Goal: Obtain resource: Obtain resource

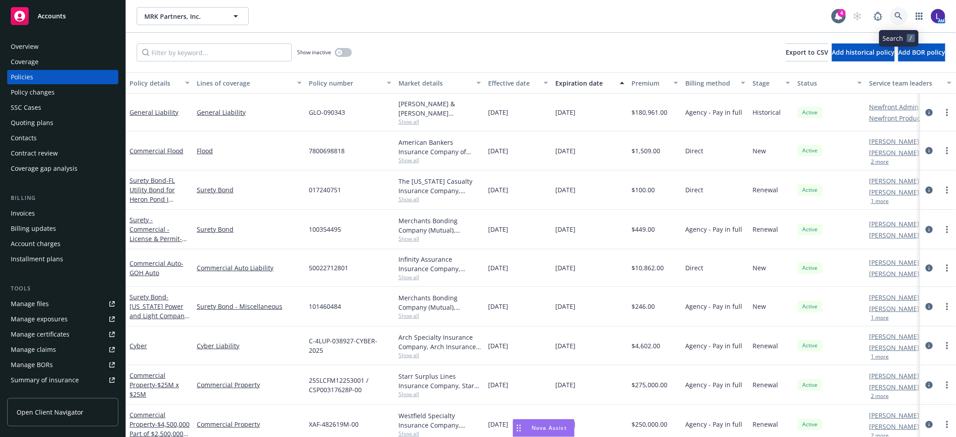
click at [898, 14] on icon at bounding box center [898, 16] width 8 height 8
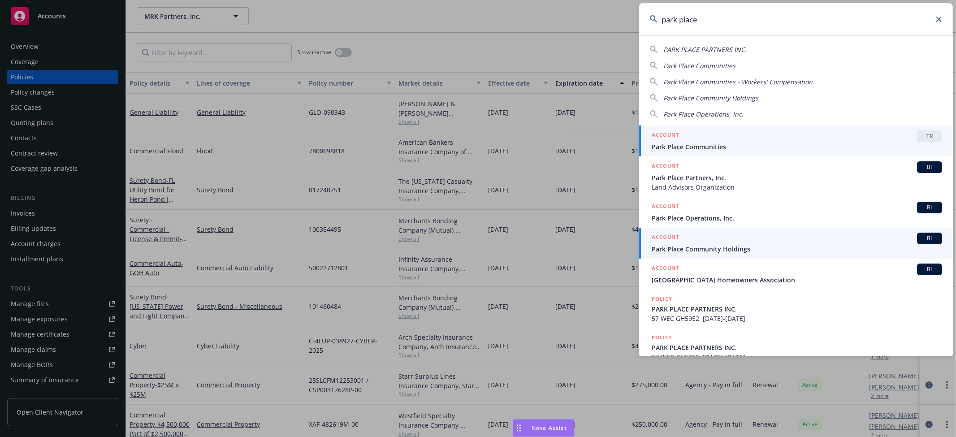
type input "park place"
click at [698, 229] on link "ACCOUNT BI Park Place Community Holdings" at bounding box center [796, 243] width 314 height 31
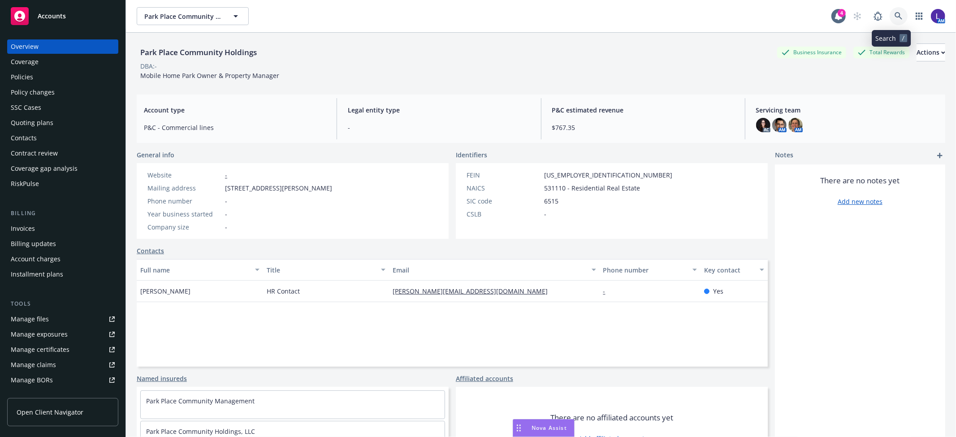
click at [894, 14] on icon at bounding box center [898, 16] width 8 height 8
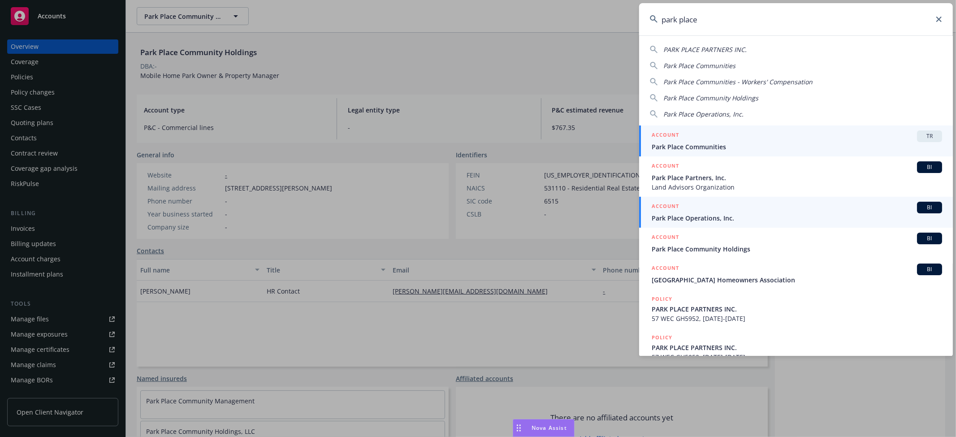
type input "park place"
click at [693, 214] on span "Park Place Operations, Inc." at bounding box center [796, 217] width 290 height 9
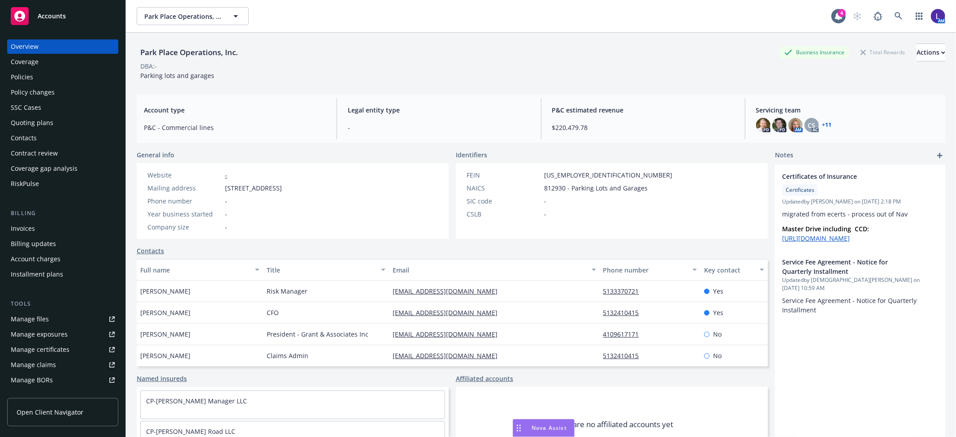
click at [46, 76] on div "Policies" at bounding box center [63, 77] width 104 height 14
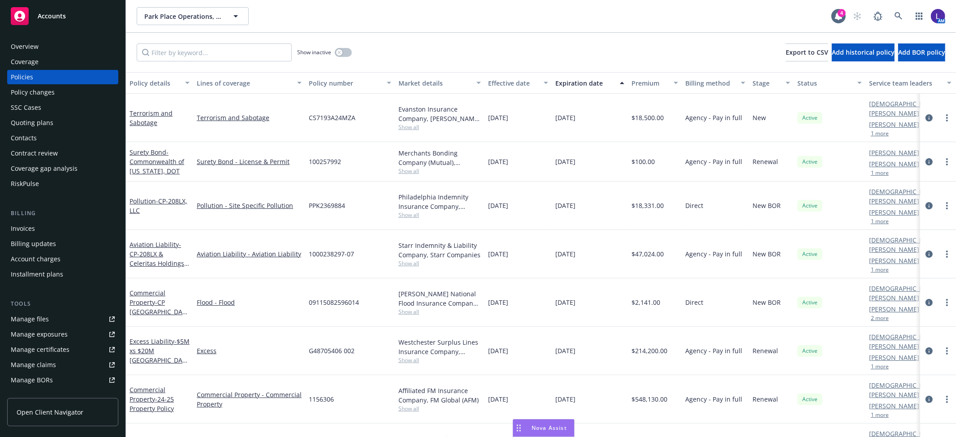
click at [19, 256] on div "Account charges" at bounding box center [36, 259] width 50 height 14
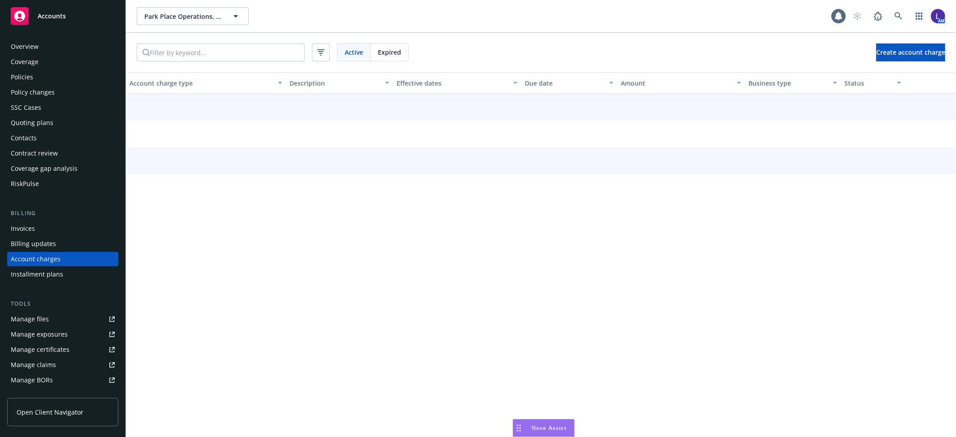
scroll to position [26, 0]
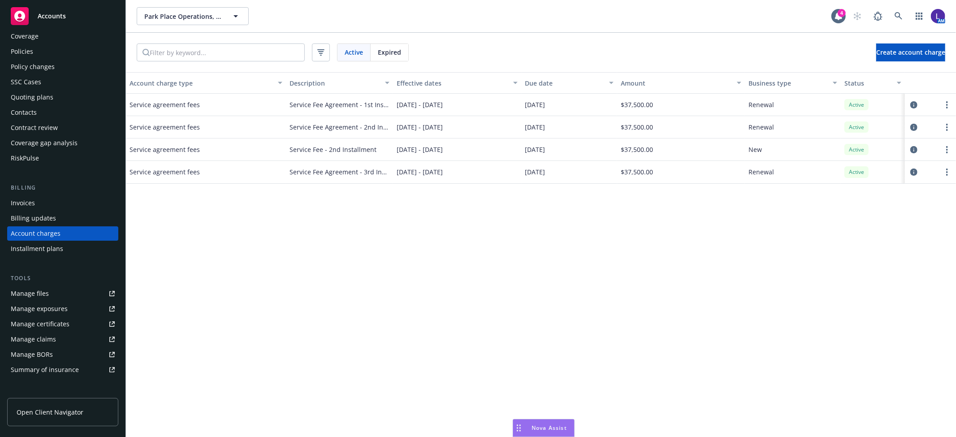
click at [36, 52] on div "Policies" at bounding box center [63, 51] width 104 height 14
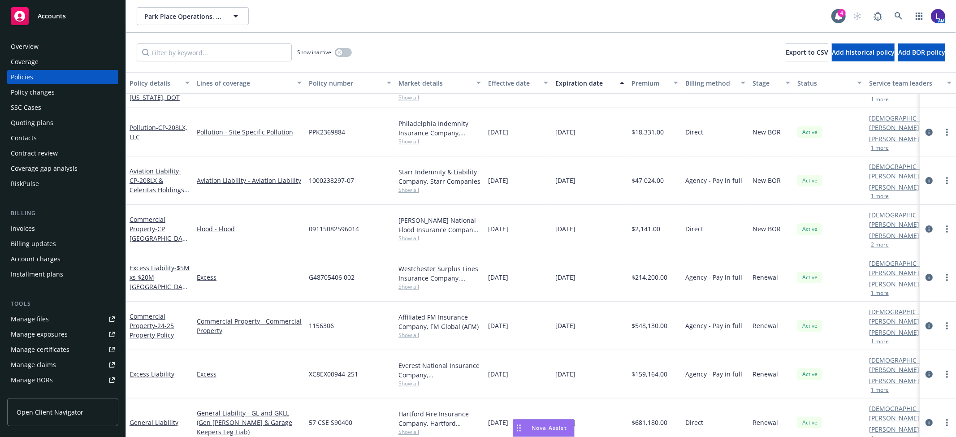
scroll to position [99, 0]
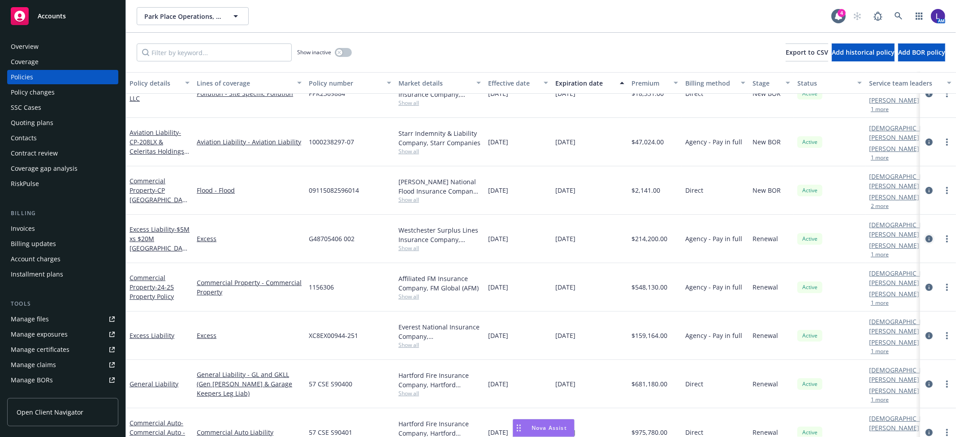
click at [925, 235] on icon "circleInformation" at bounding box center [928, 238] width 7 height 7
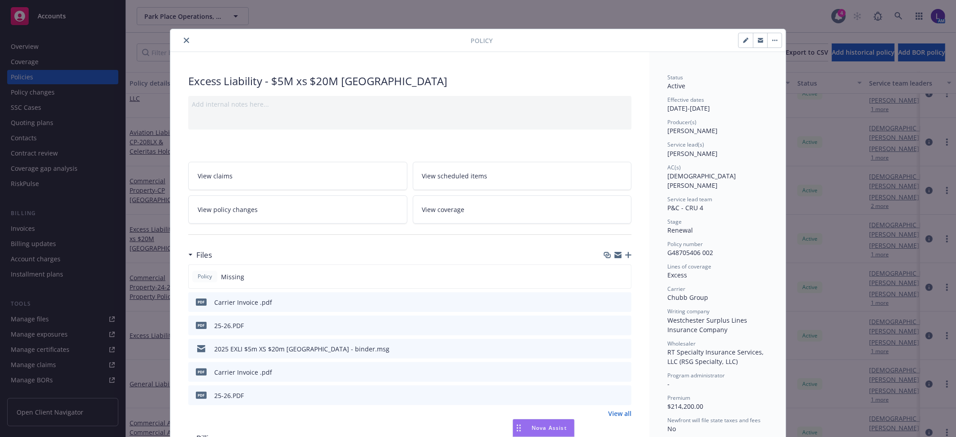
click at [184, 43] on icon "close" at bounding box center [186, 40] width 5 height 5
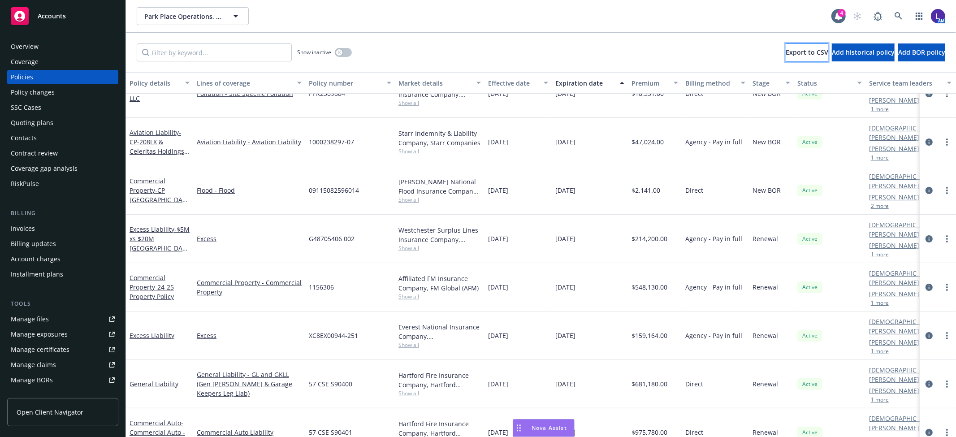
click at [785, 54] on span "Export to CSV" at bounding box center [806, 52] width 43 height 9
click at [925, 235] on icon "circleInformation" at bounding box center [928, 238] width 7 height 7
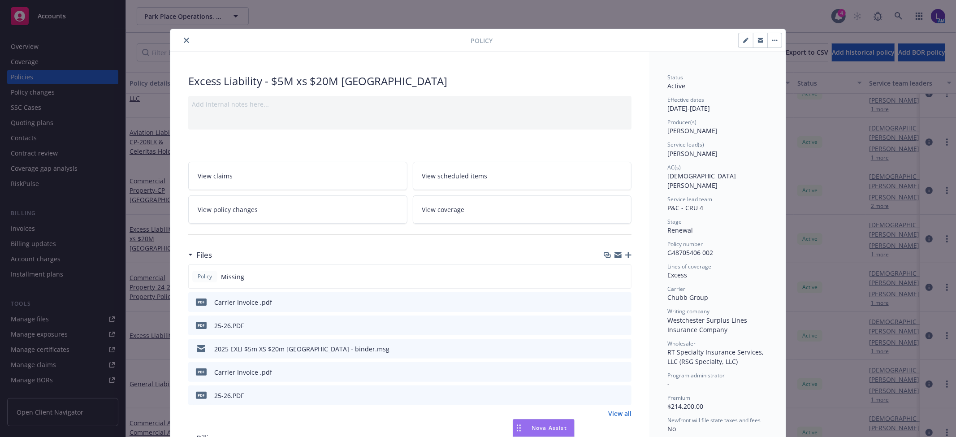
click at [184, 43] on icon "close" at bounding box center [186, 40] width 5 height 5
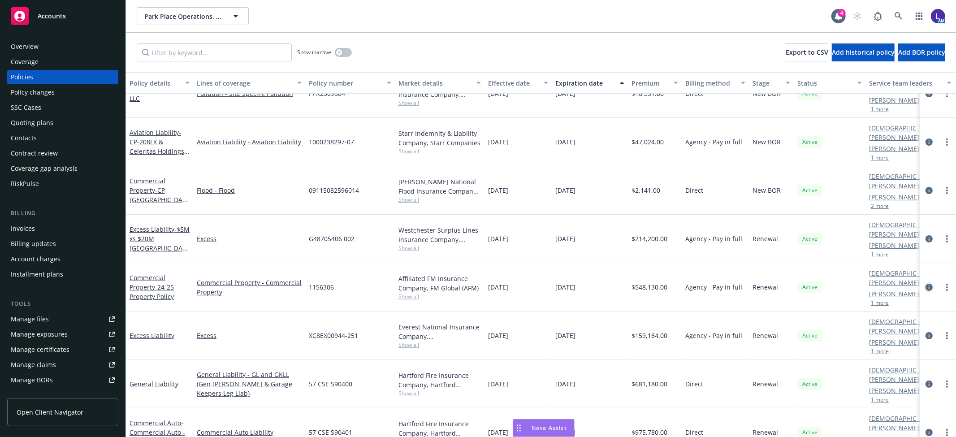
click at [925, 284] on icon "circleInformation" at bounding box center [928, 287] width 7 height 7
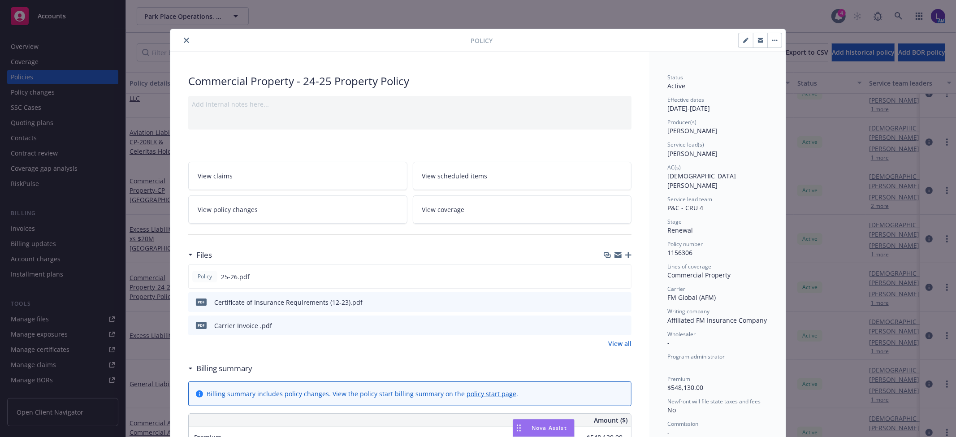
click at [184, 41] on icon "close" at bounding box center [186, 40] width 5 height 5
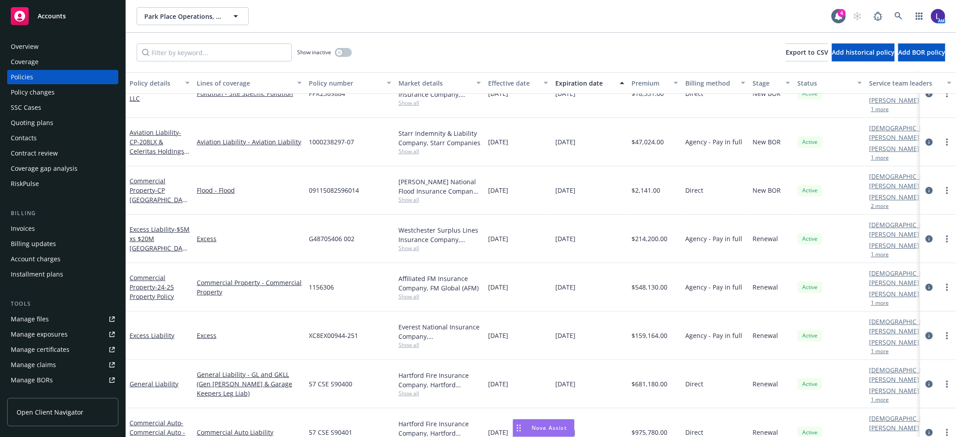
click at [925, 332] on icon "circleInformation" at bounding box center [928, 335] width 7 height 7
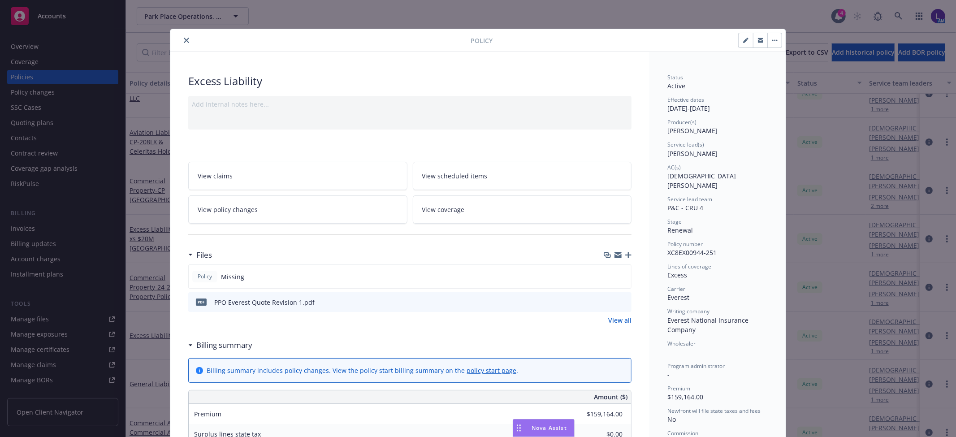
click at [184, 39] on icon "close" at bounding box center [186, 40] width 5 height 5
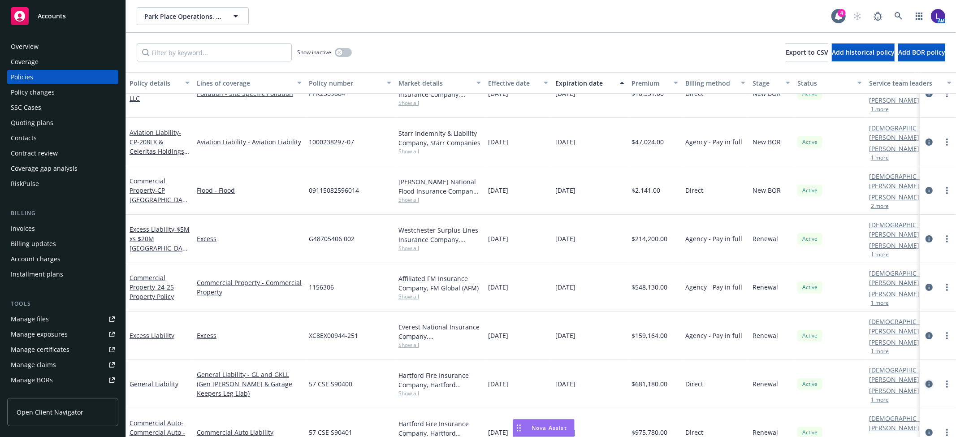
click at [925, 380] on icon "circleInformation" at bounding box center [928, 383] width 7 height 7
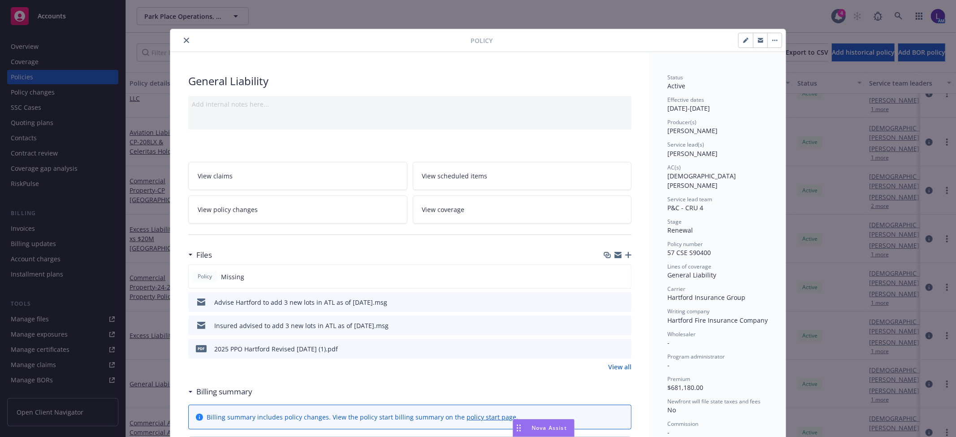
click at [183, 35] on button "close" at bounding box center [186, 40] width 11 height 11
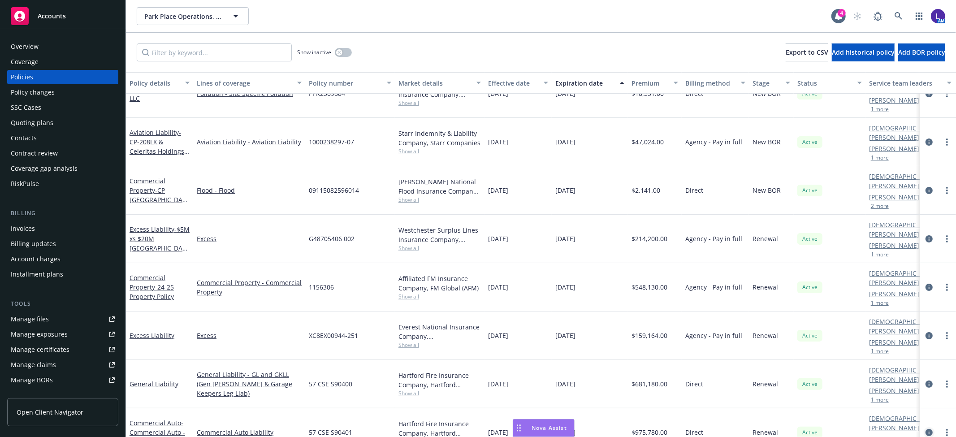
click at [925, 429] on icon "circleInformation" at bounding box center [928, 432] width 7 height 7
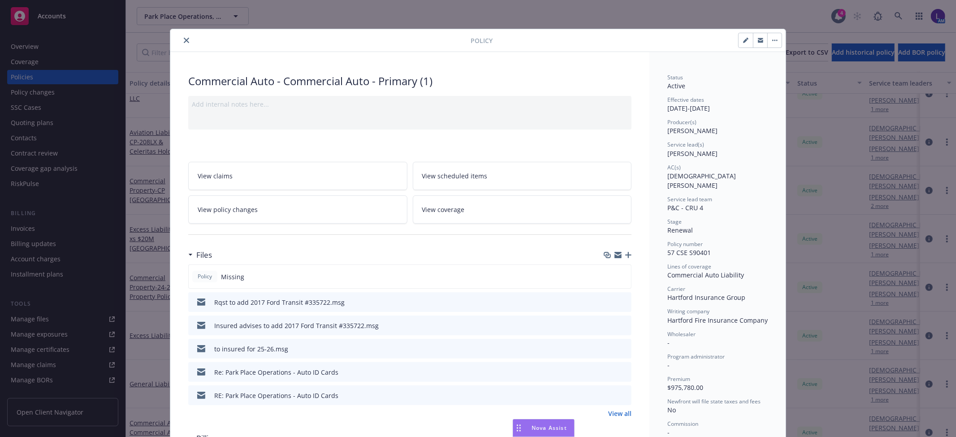
click at [181, 44] on button "close" at bounding box center [186, 40] width 11 height 11
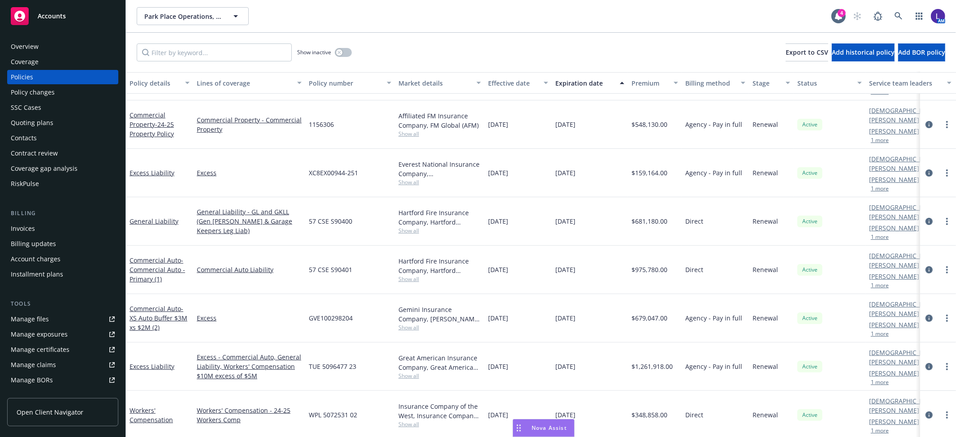
scroll to position [249, 0]
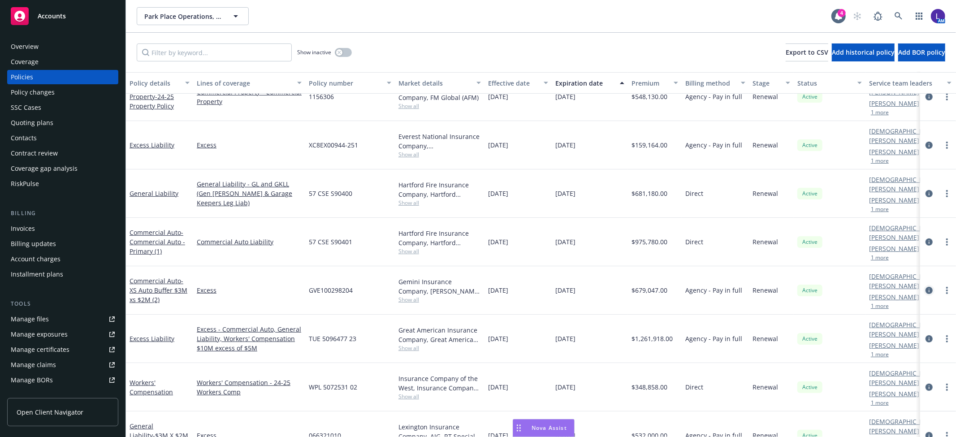
click at [925, 287] on icon "circleInformation" at bounding box center [928, 290] width 7 height 7
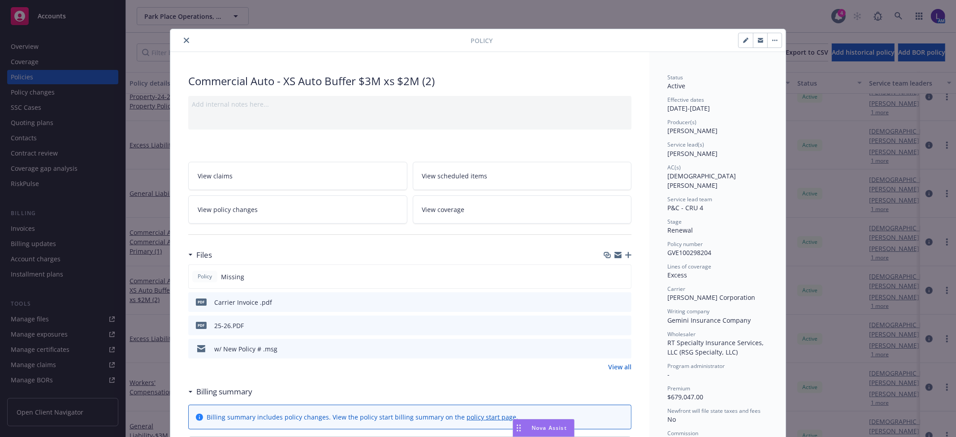
click at [184, 38] on icon "close" at bounding box center [186, 40] width 5 height 5
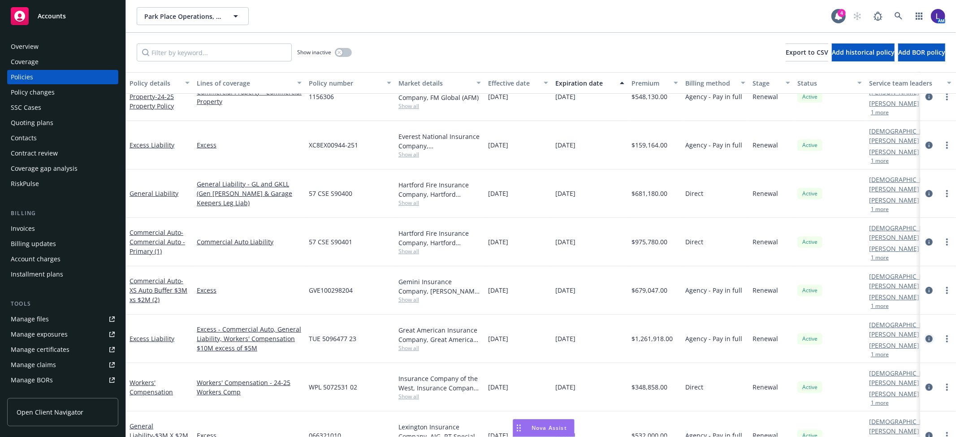
click at [925, 335] on icon "circleInformation" at bounding box center [928, 338] width 7 height 7
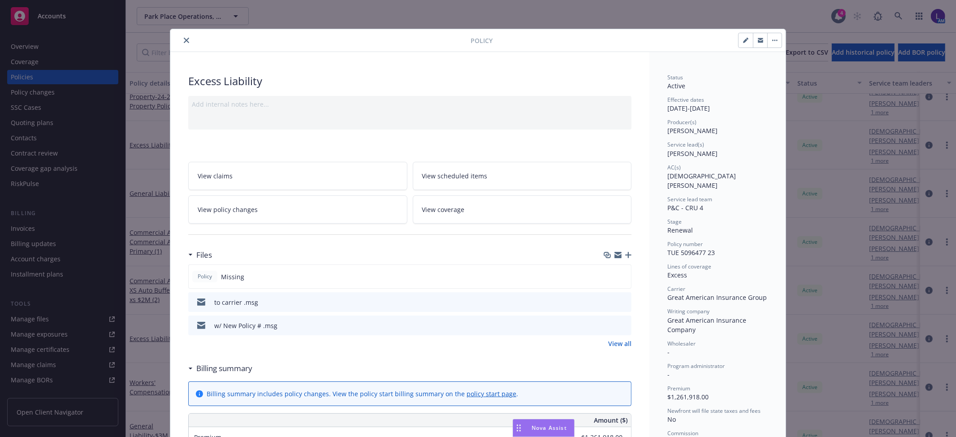
click at [178, 36] on div at bounding box center [322, 40] width 297 height 11
click at [185, 43] on button "close" at bounding box center [186, 40] width 11 height 11
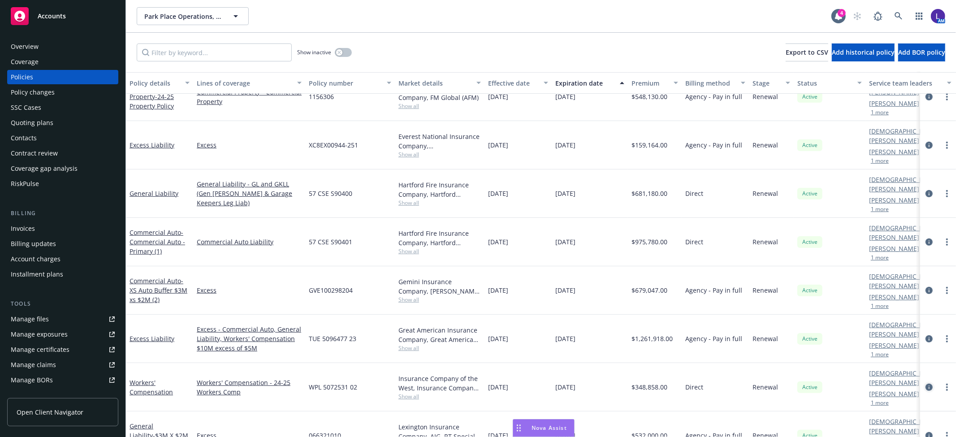
click at [925, 384] on icon "circleInformation" at bounding box center [928, 387] width 7 height 7
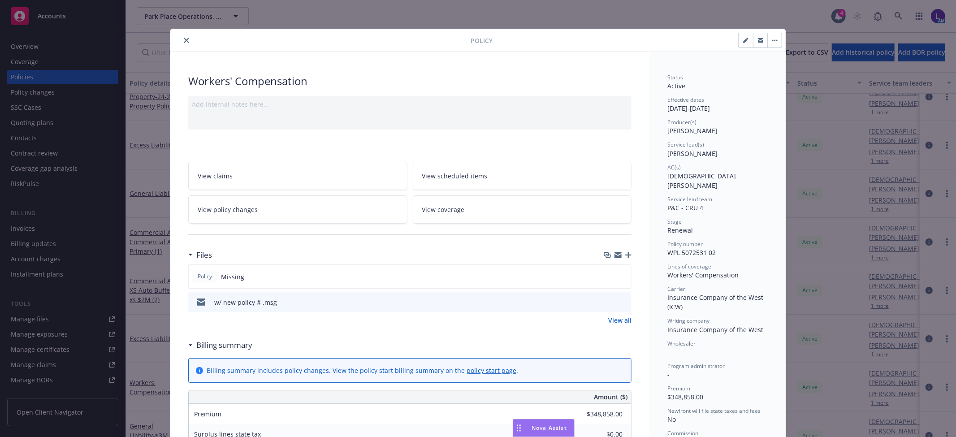
click at [185, 39] on icon "close" at bounding box center [186, 40] width 5 height 5
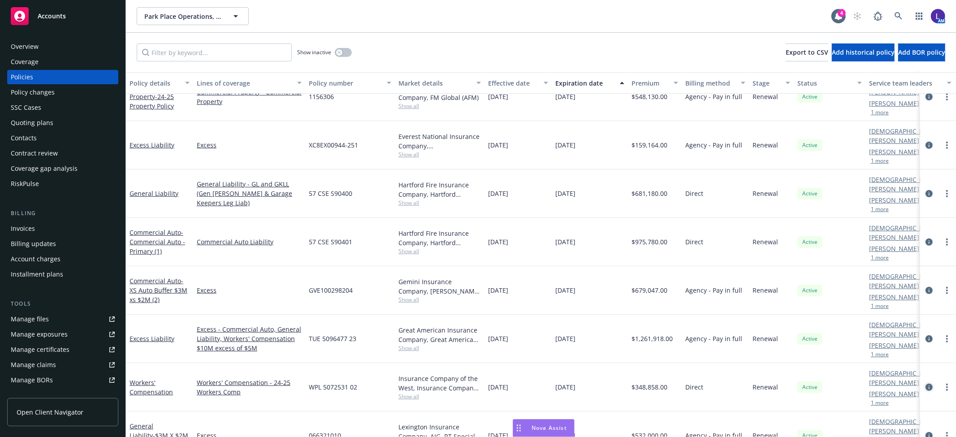
click at [925, 384] on icon "circleInformation" at bounding box center [928, 387] width 7 height 7
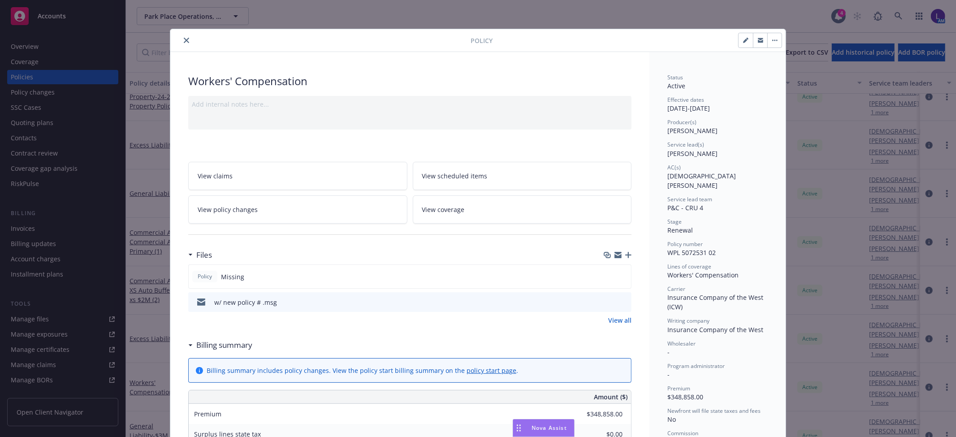
click at [186, 39] on button "close" at bounding box center [186, 40] width 11 height 11
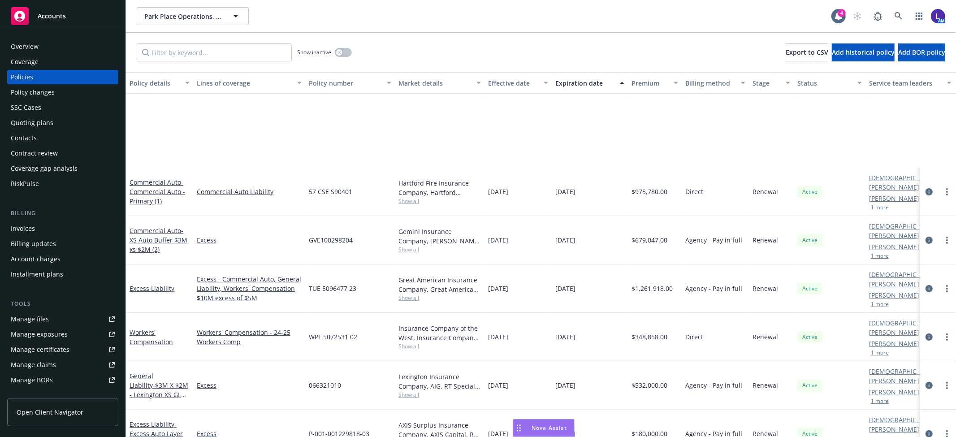
scroll to position [381, 0]
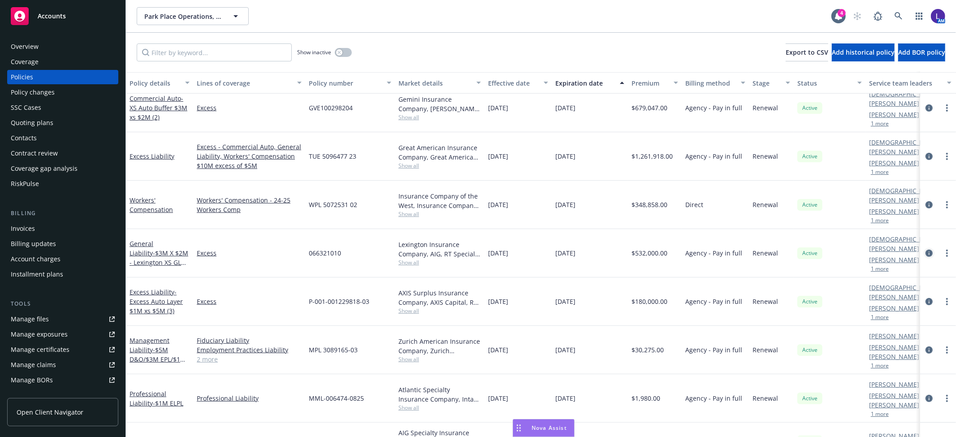
click at [925, 250] on icon "circleInformation" at bounding box center [928, 253] width 7 height 7
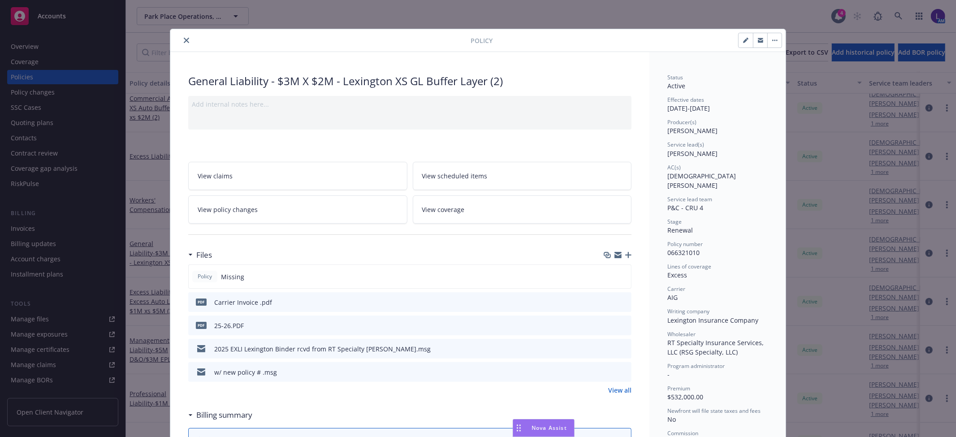
click at [184, 41] on icon "close" at bounding box center [186, 40] width 5 height 5
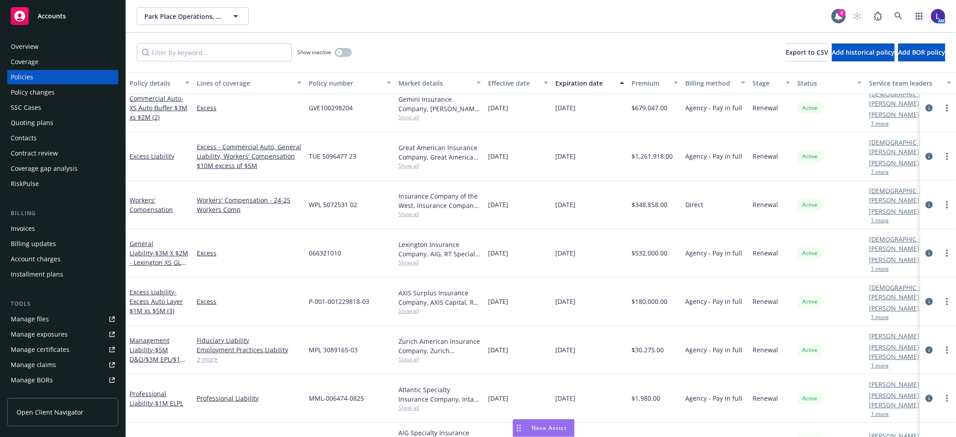
click at [925, 298] on icon "circleInformation" at bounding box center [928, 301] width 7 height 7
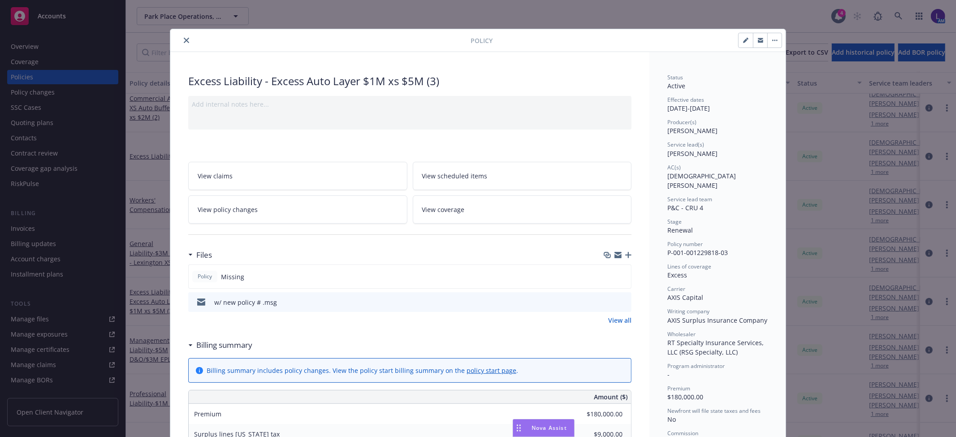
click at [181, 39] on button "close" at bounding box center [186, 40] width 11 height 11
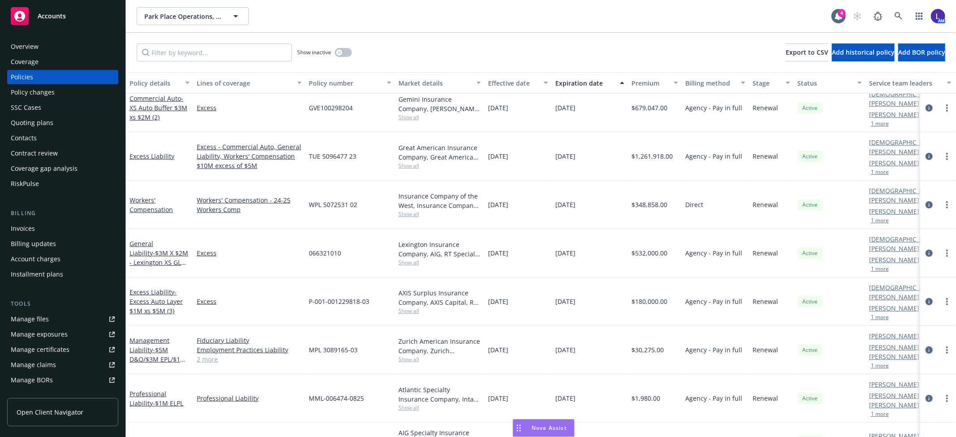
click at [925, 346] on icon "circleInformation" at bounding box center [928, 349] width 7 height 7
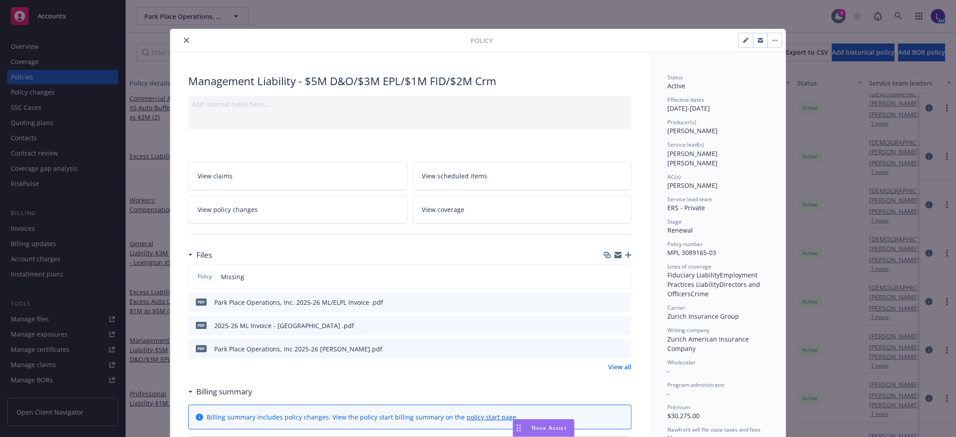
click at [184, 40] on icon "close" at bounding box center [186, 40] width 5 height 5
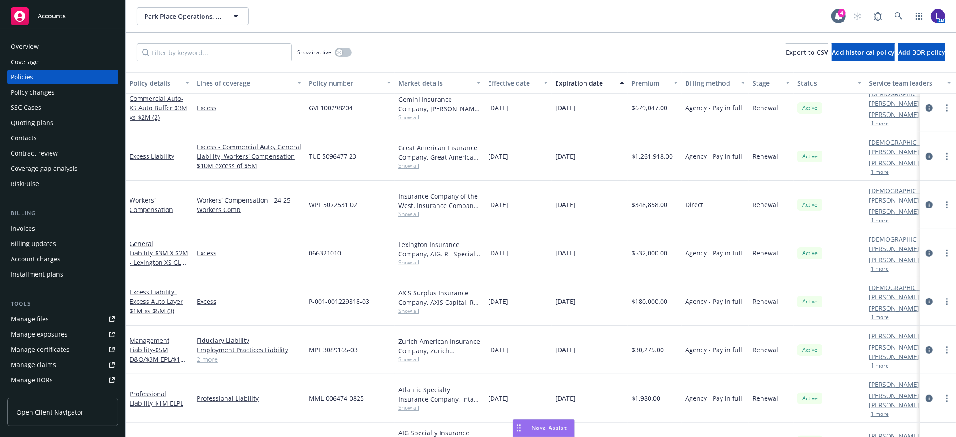
scroll to position [414, 0]
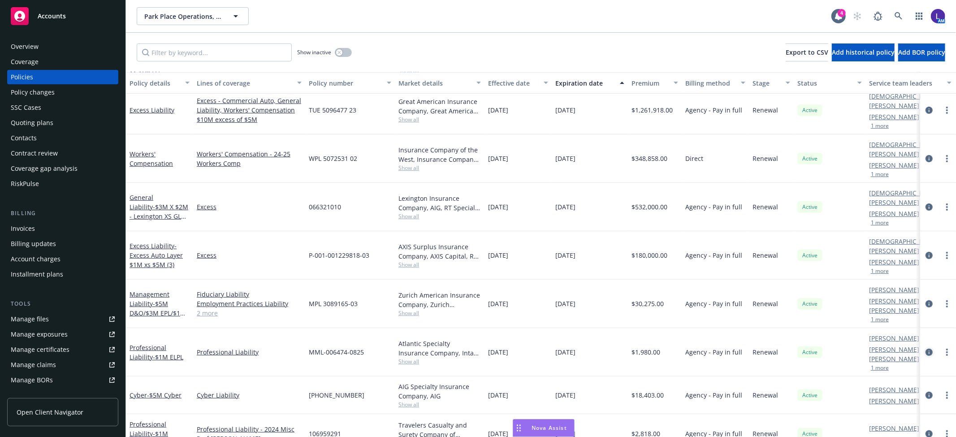
click at [923, 347] on link "circleInformation" at bounding box center [928, 352] width 11 height 11
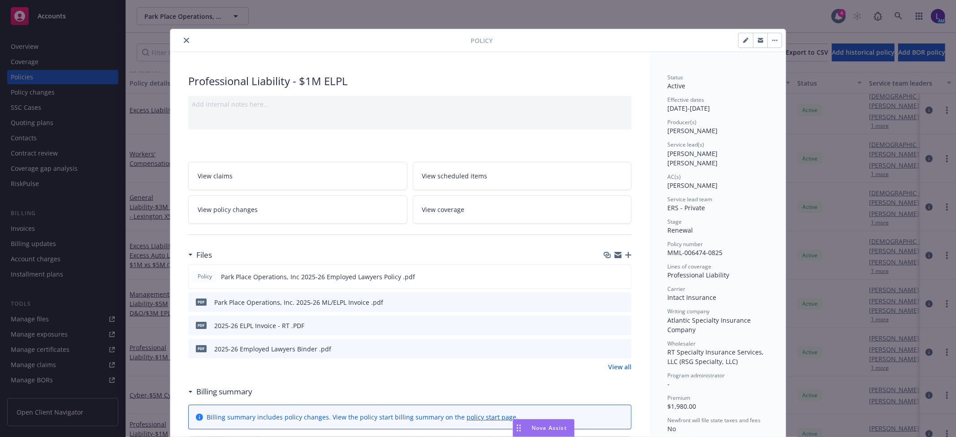
click at [184, 39] on icon "close" at bounding box center [186, 40] width 5 height 5
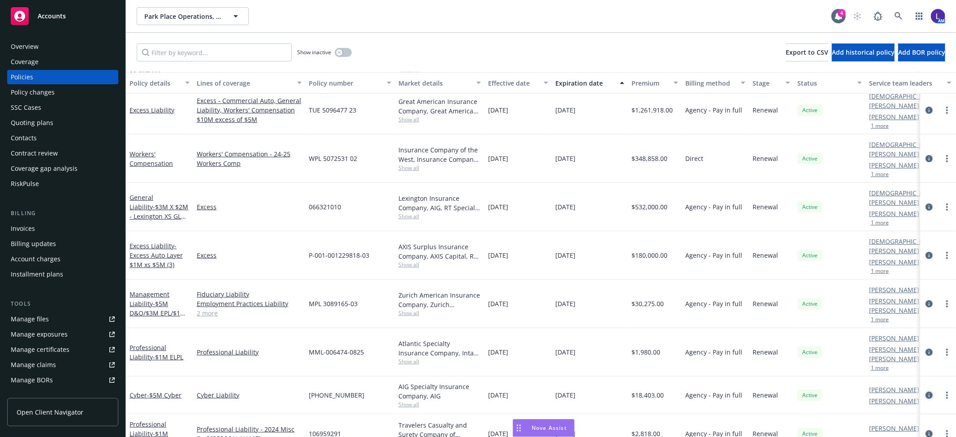
click at [925, 392] on icon "circleInformation" at bounding box center [928, 395] width 7 height 7
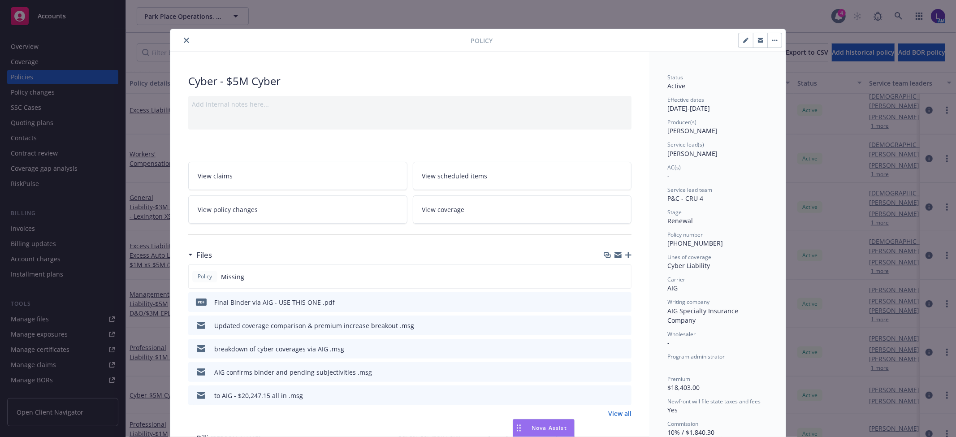
click at [184, 39] on icon "close" at bounding box center [186, 40] width 5 height 5
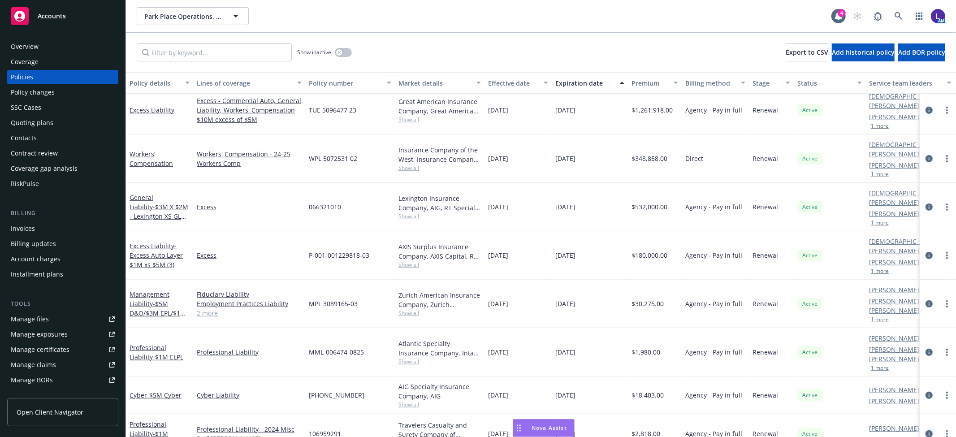
click at [925, 430] on icon "circleInformation" at bounding box center [928, 433] width 7 height 7
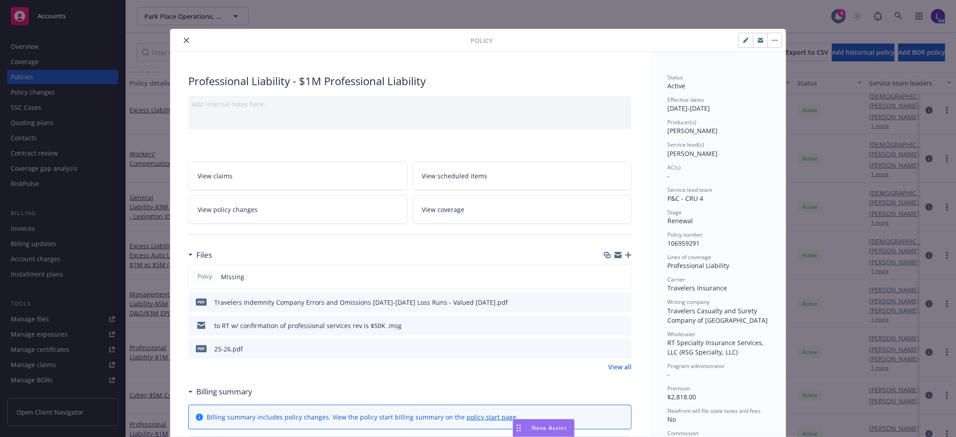
click at [181, 39] on button "close" at bounding box center [186, 40] width 11 height 11
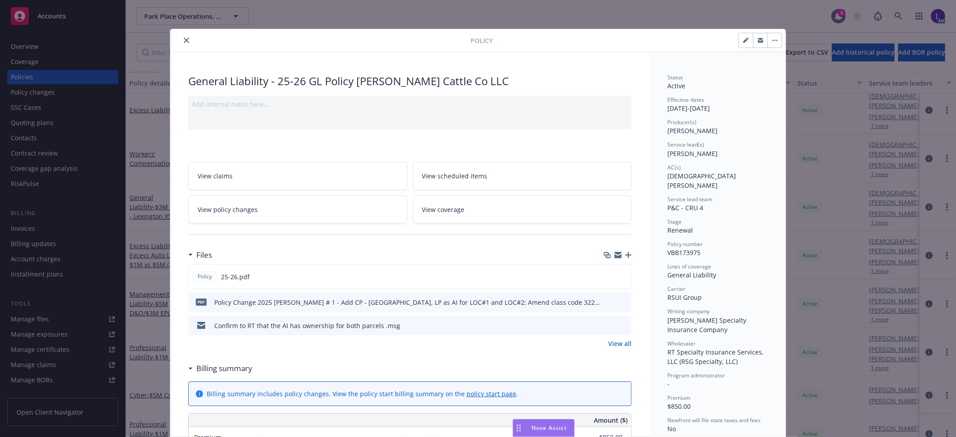
click at [184, 39] on icon "close" at bounding box center [186, 40] width 5 height 5
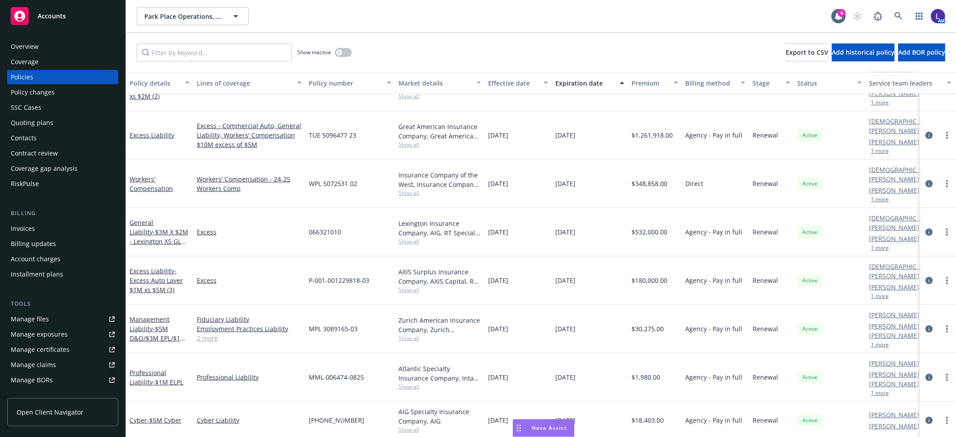
scroll to position [315, 0]
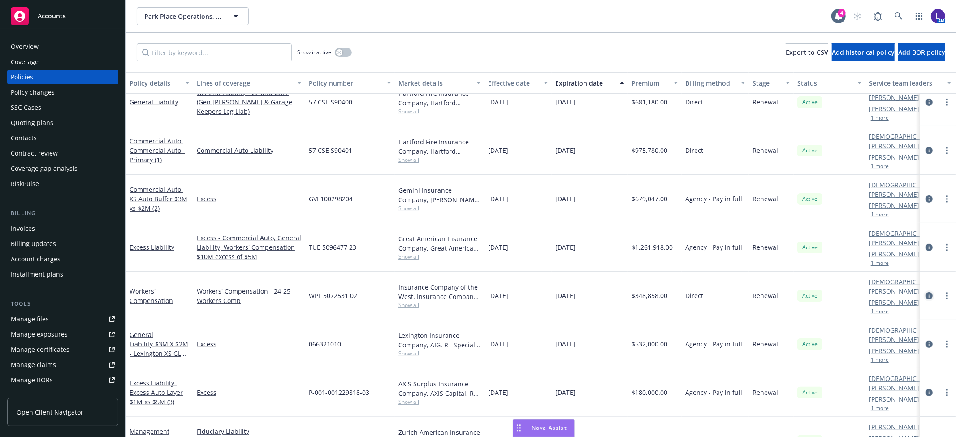
click at [925, 292] on icon "circleInformation" at bounding box center [928, 295] width 7 height 7
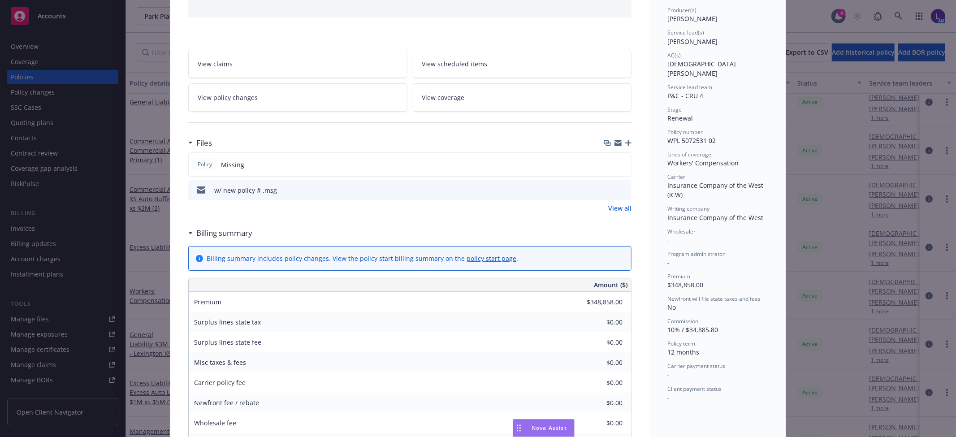
scroll to position [27, 0]
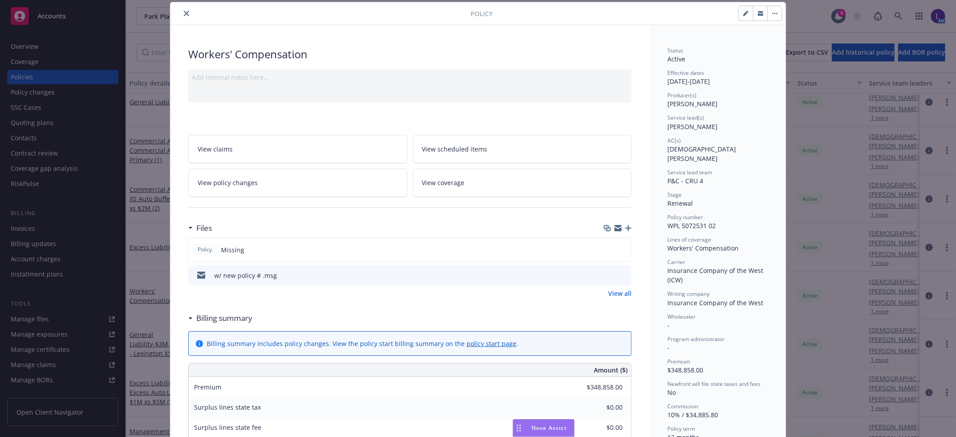
click at [184, 13] on icon "close" at bounding box center [186, 13] width 5 height 5
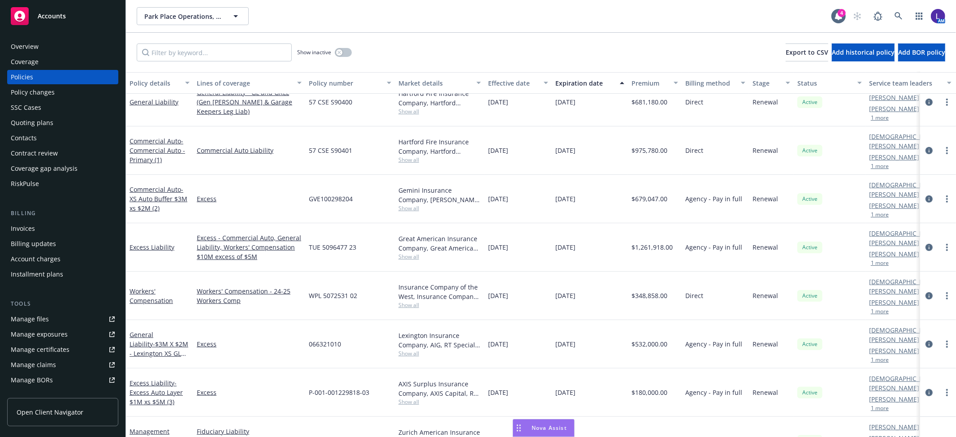
click at [30, 252] on div "Account charges" at bounding box center [36, 259] width 50 height 14
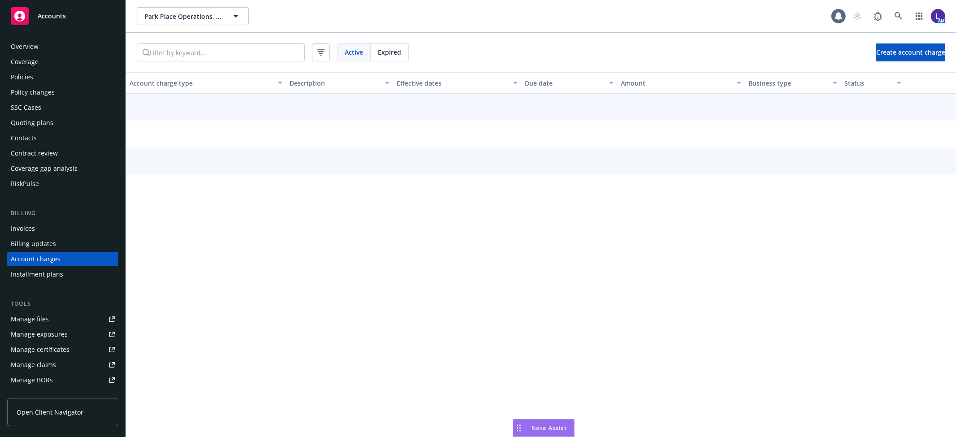
scroll to position [26, 0]
